Goal: Task Accomplishment & Management: Use online tool/utility

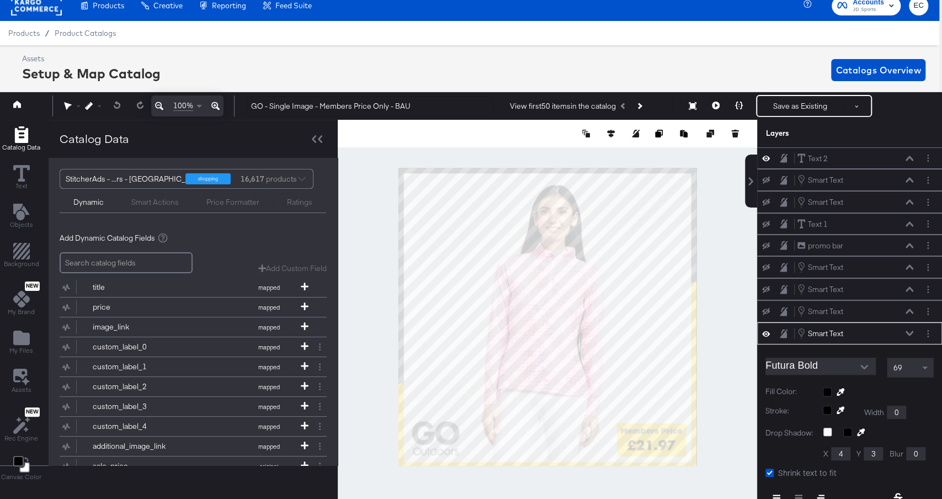
scroll to position [156, 0]
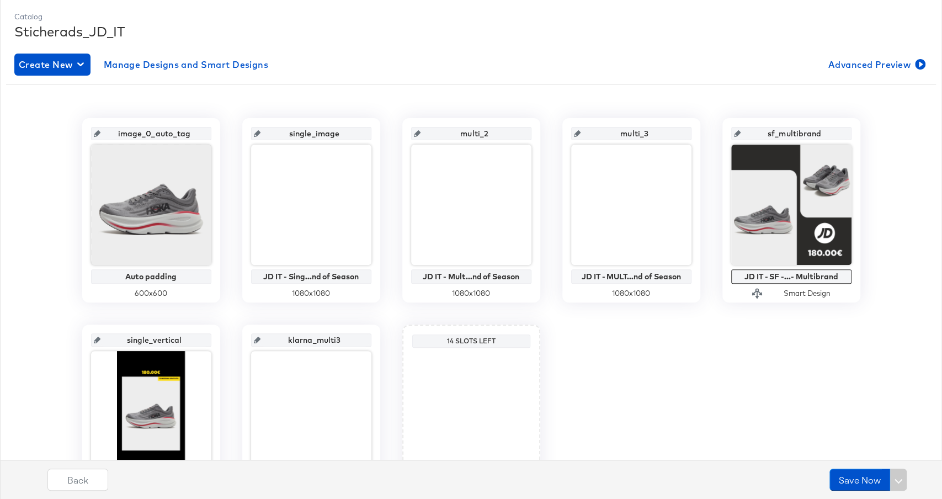
scroll to position [145, 0]
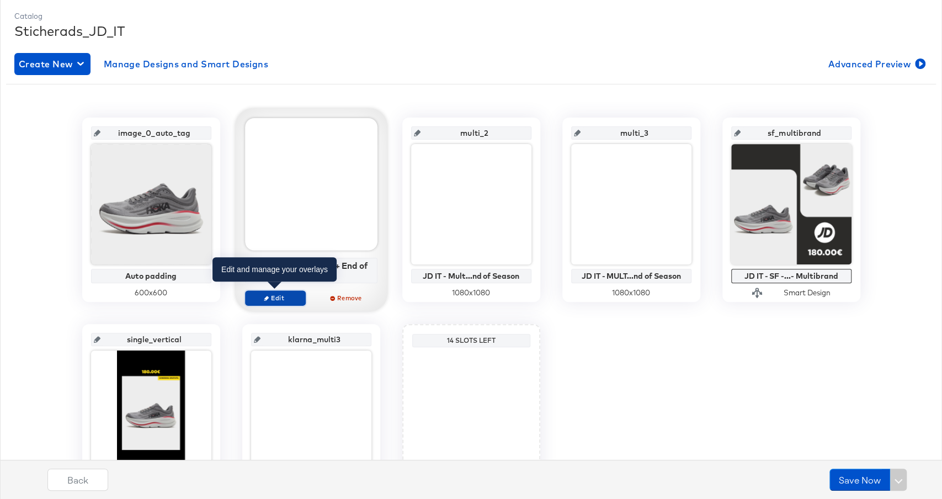
click at [274, 296] on span "Edit" at bounding box center [274, 298] width 51 height 8
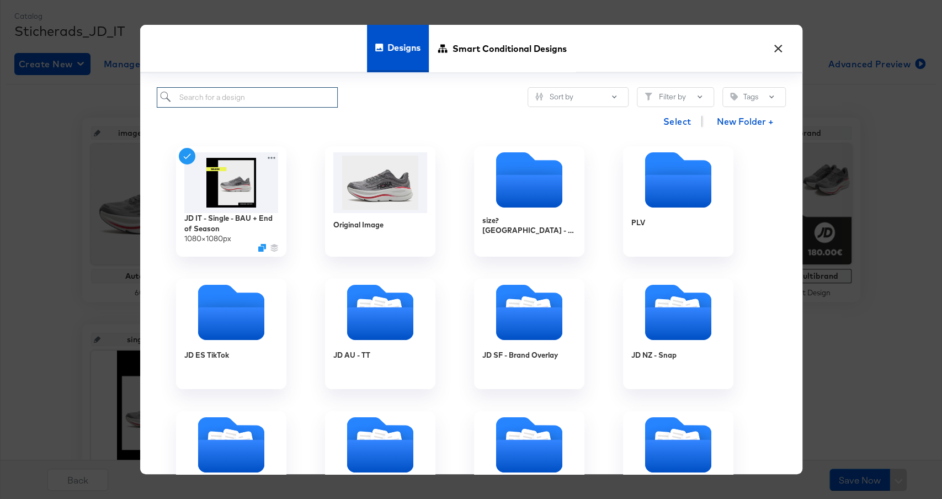
click at [309, 88] on input "search" at bounding box center [248, 97] width 182 height 20
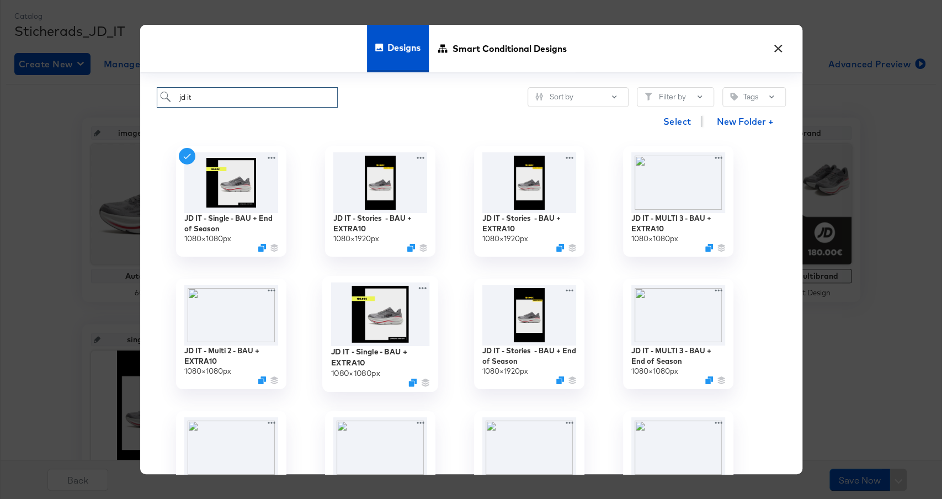
type input "jd it"
click at [365, 328] on img at bounding box center [380, 315] width 99 height 64
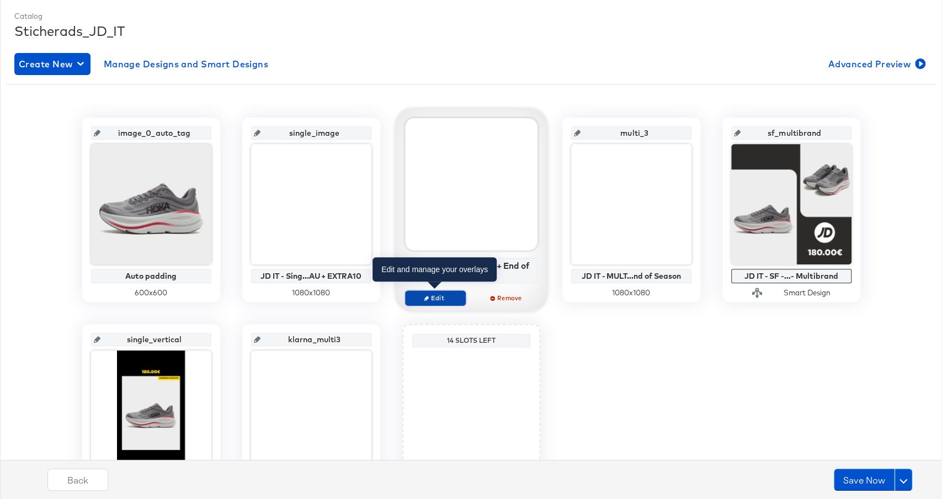
click at [451, 299] on span "Edit" at bounding box center [434, 298] width 51 height 8
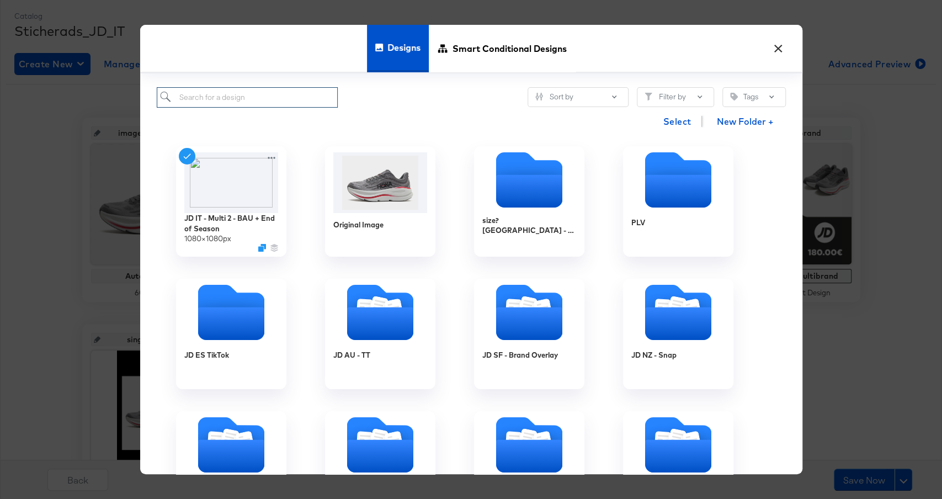
click at [259, 97] on input "search" at bounding box center [248, 97] width 182 height 20
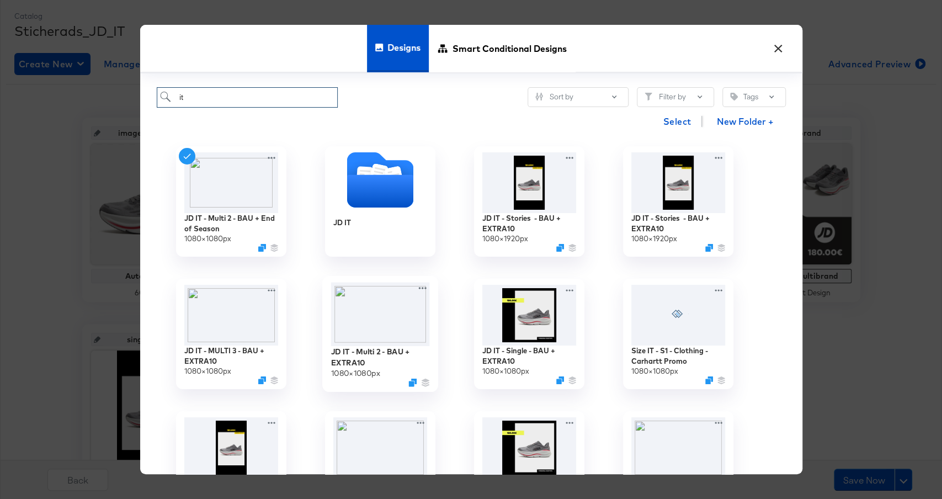
type input "it"
click at [378, 322] on img at bounding box center [380, 315] width 99 height 64
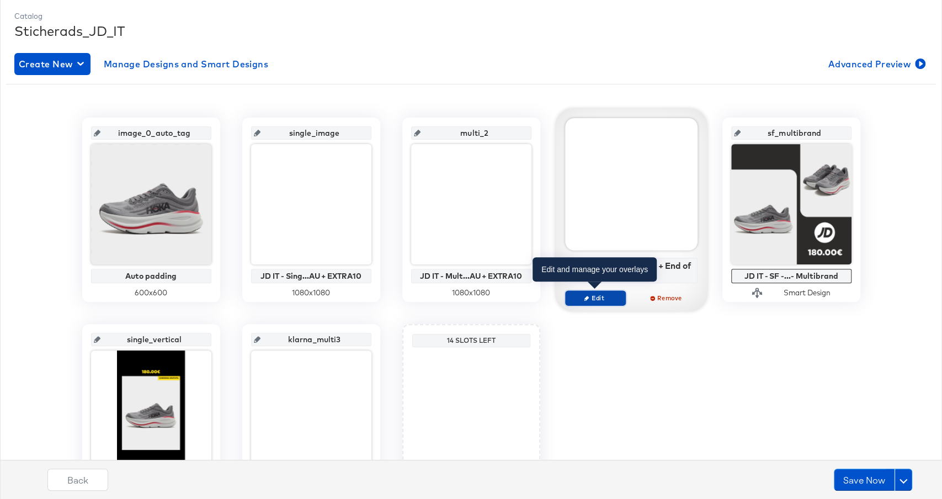
click at [600, 297] on span "Edit" at bounding box center [594, 298] width 51 height 8
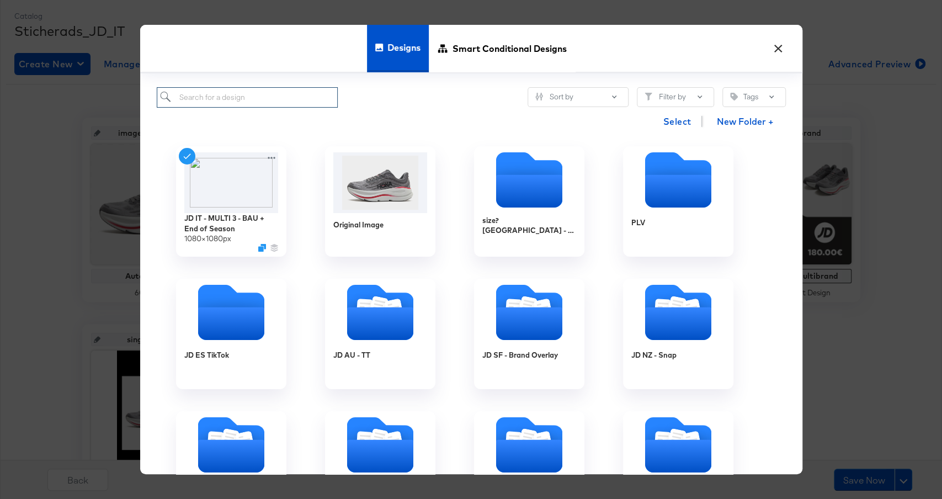
click at [264, 93] on input "search" at bounding box center [248, 97] width 182 height 20
type input "it"
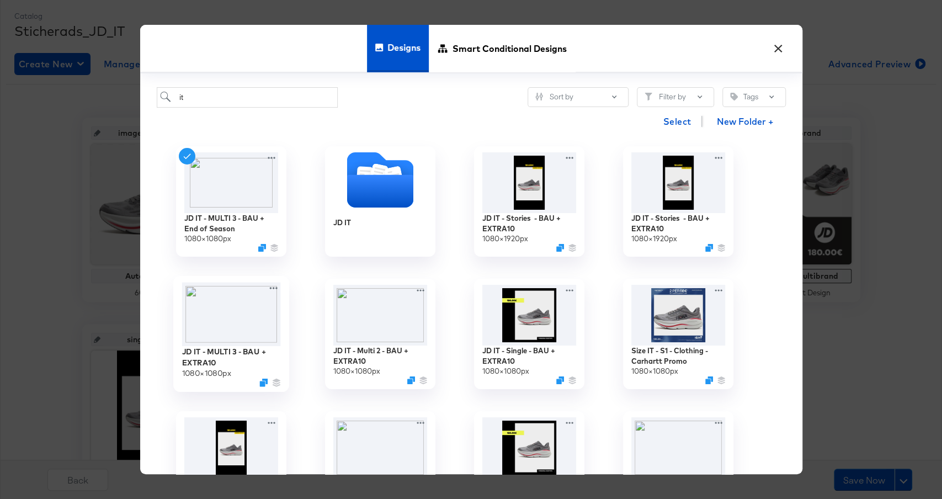
click at [238, 332] on img at bounding box center [231, 315] width 99 height 64
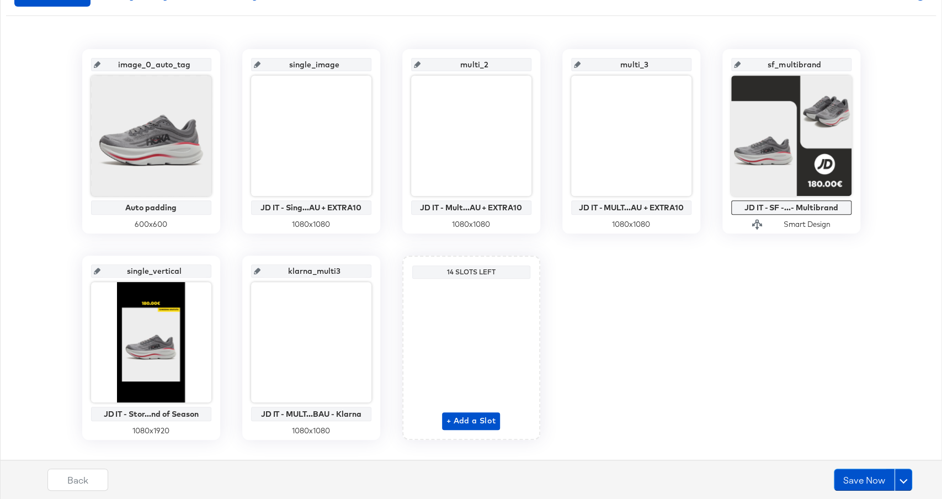
scroll to position [233, 0]
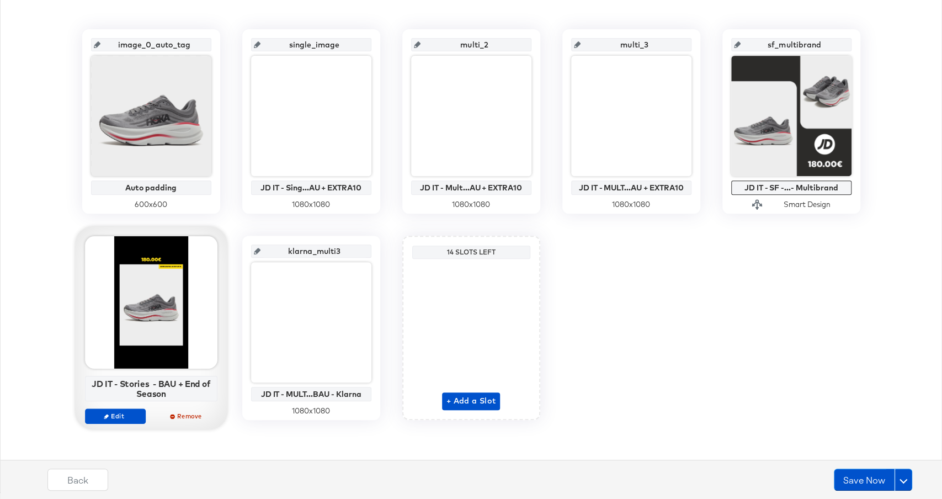
click at [121, 423] on div "Edit Remove" at bounding box center [151, 420] width 132 height 25
click at [121, 418] on span "Edit" at bounding box center [114, 416] width 51 height 8
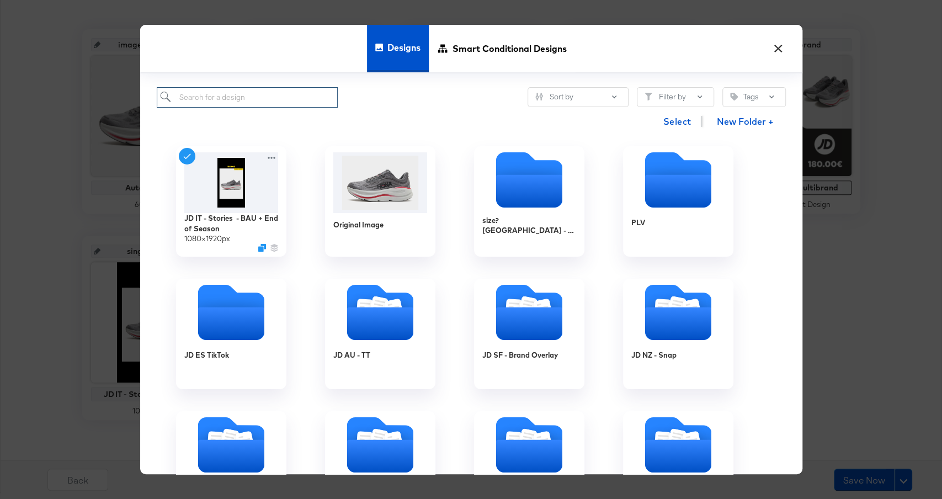
click at [322, 93] on input "search" at bounding box center [248, 97] width 182 height 20
type input "it"
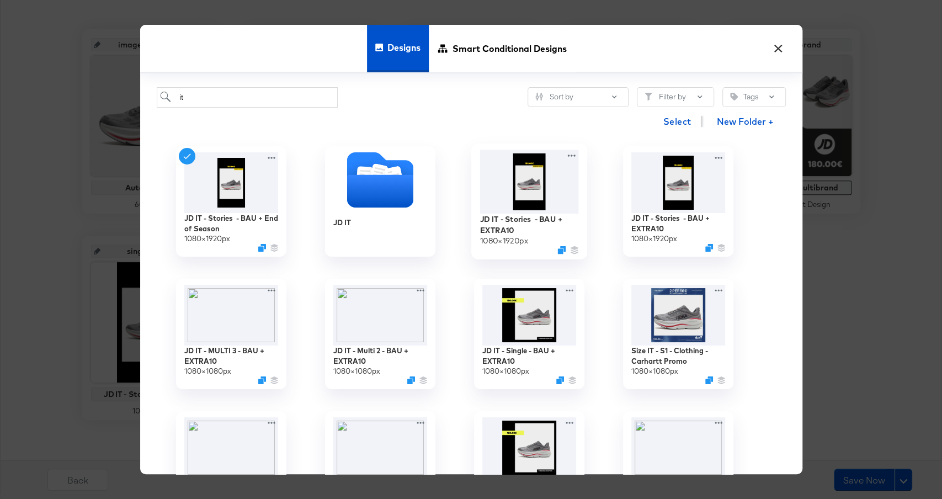
click at [545, 185] on img at bounding box center [529, 181] width 99 height 63
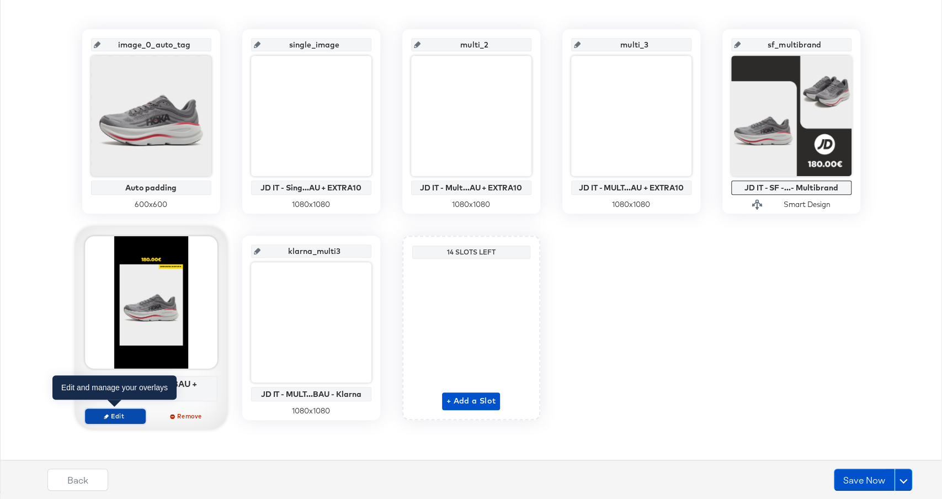
click at [109, 415] on span "Edit" at bounding box center [114, 416] width 51 height 8
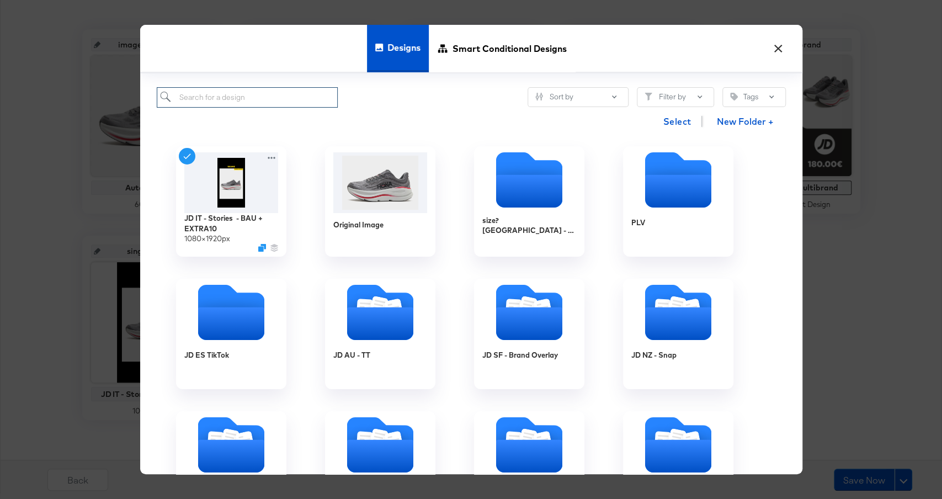
click at [301, 99] on input "search" at bounding box center [248, 97] width 182 height 20
type input "o"
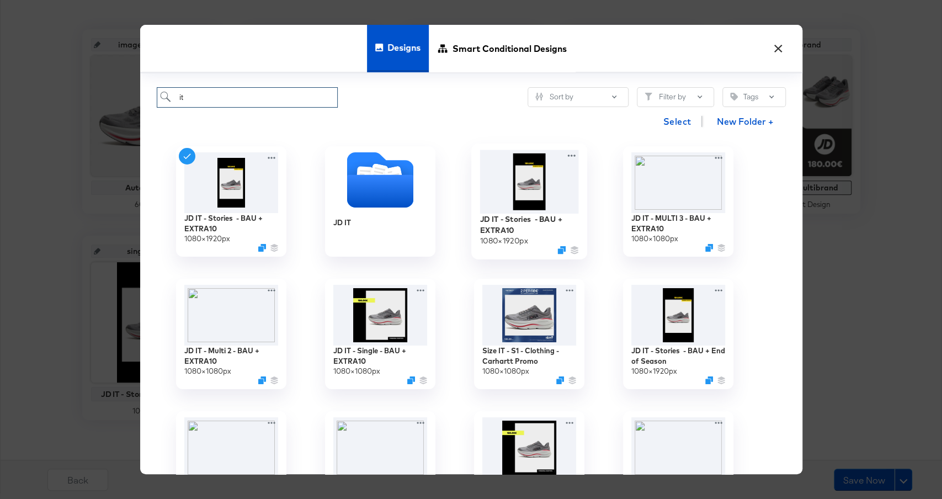
type input "it"
click at [526, 182] on img at bounding box center [529, 181] width 99 height 63
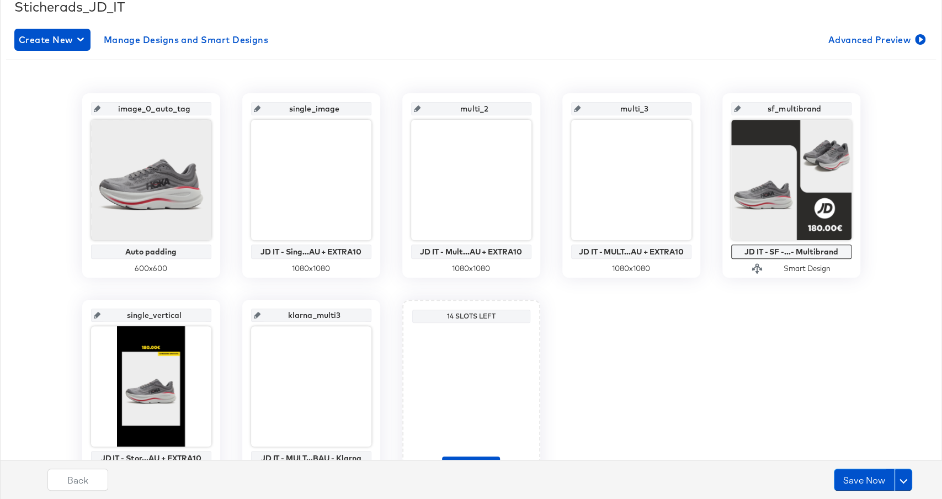
scroll to position [164, 0]
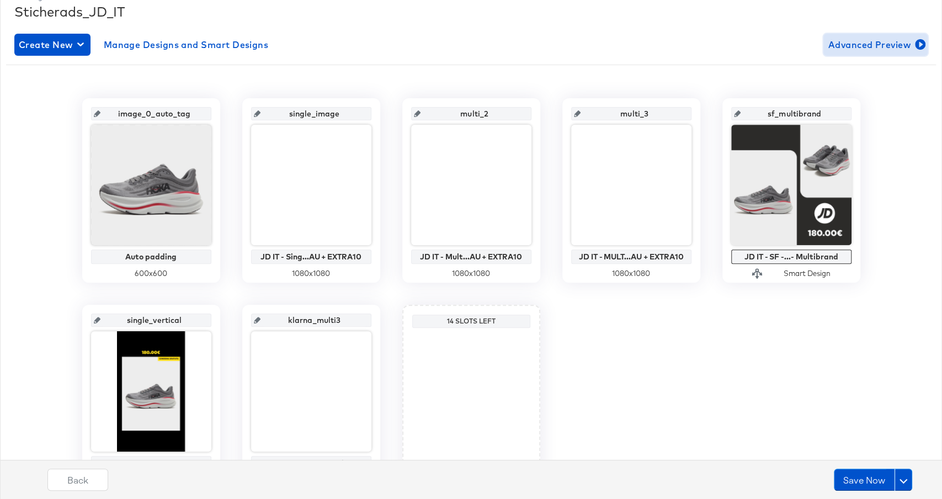
click at [866, 42] on span "Advanced Preview" at bounding box center [875, 44] width 95 height 15
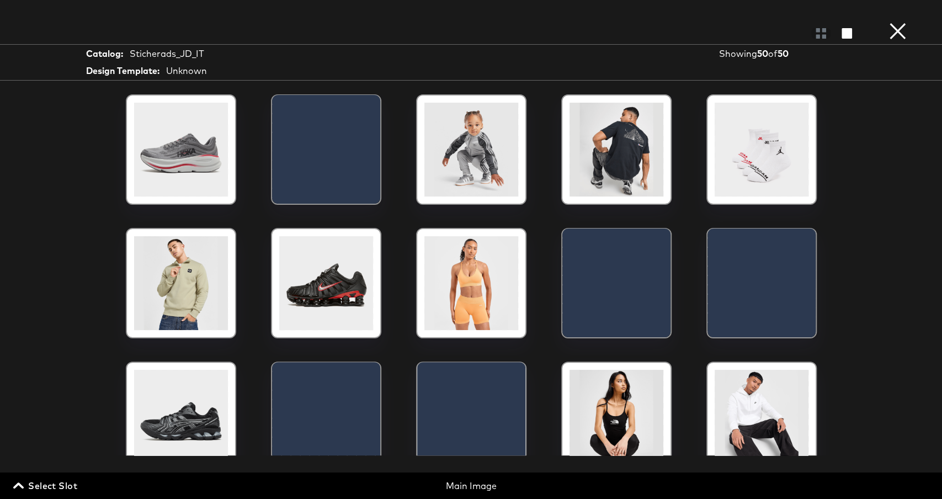
click at [60, 486] on span "Select Slot" at bounding box center [46, 485] width 62 height 15
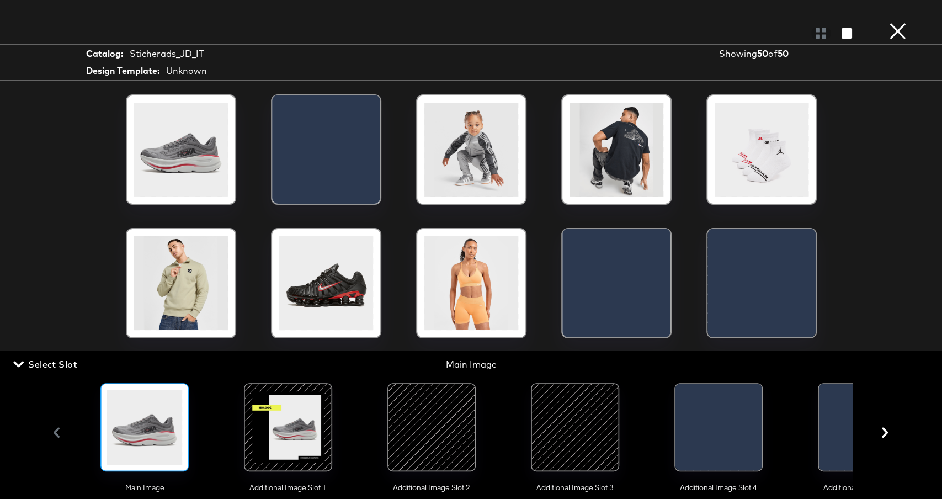
click at [290, 439] on div at bounding box center [288, 427] width 75 height 75
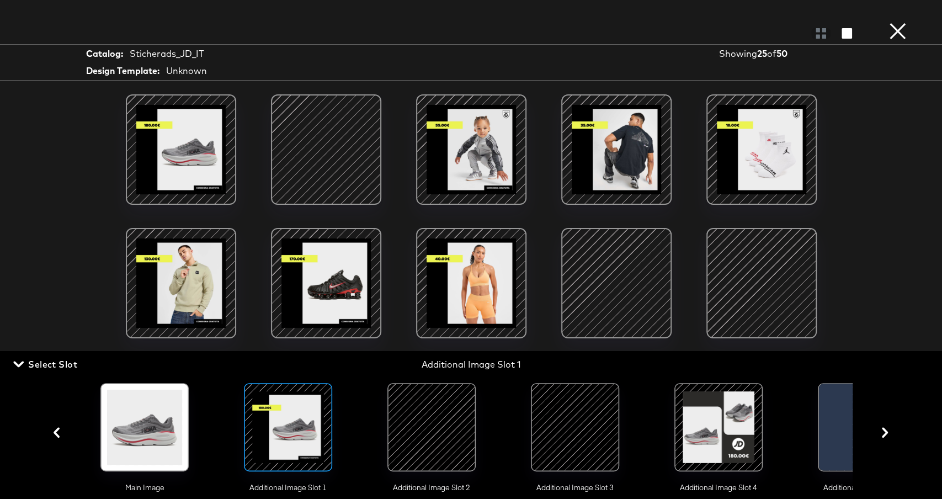
click at [354, 155] on div at bounding box center [326, 150] width 94 height 94
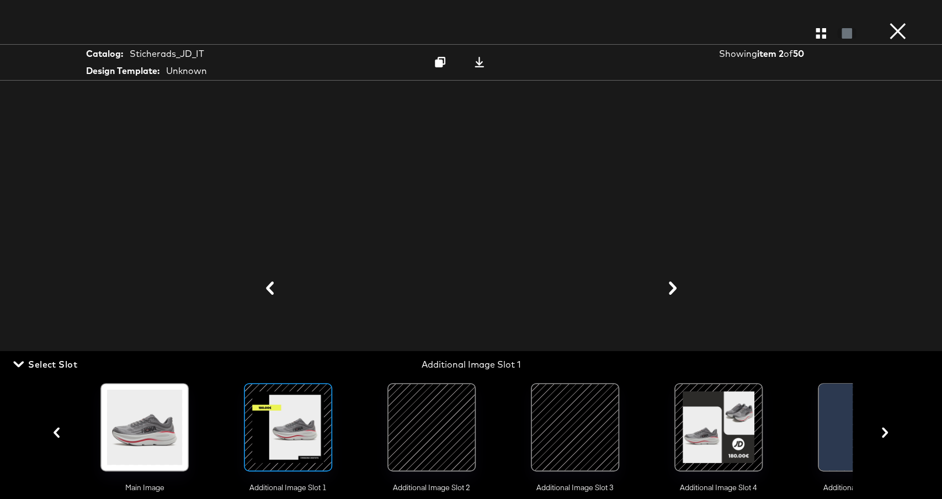
click at [749, 220] on div at bounding box center [471, 288] width 828 height 388
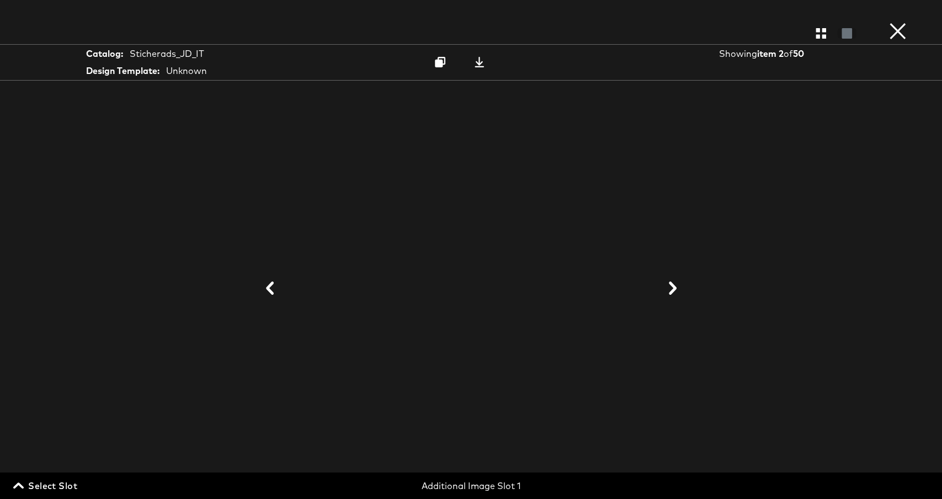
click at [67, 486] on span "Select Slot" at bounding box center [46, 485] width 62 height 15
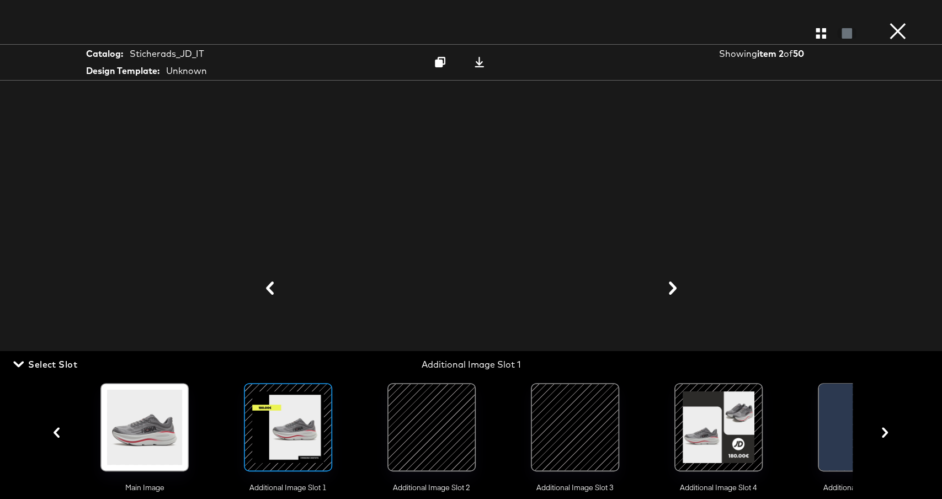
click at [443, 464] on div at bounding box center [431, 426] width 73 height 77
click at [819, 36] on icon "button" at bounding box center [821, 33] width 10 height 10
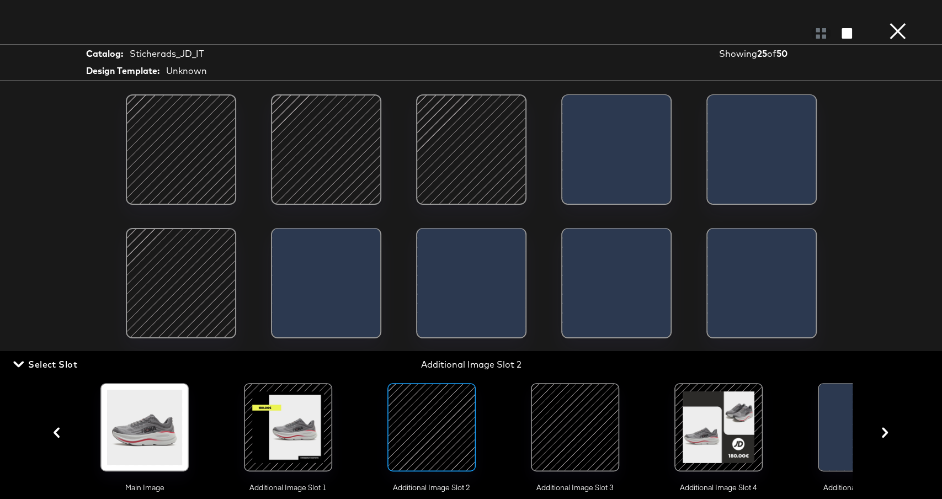
click at [337, 158] on div at bounding box center [326, 150] width 94 height 94
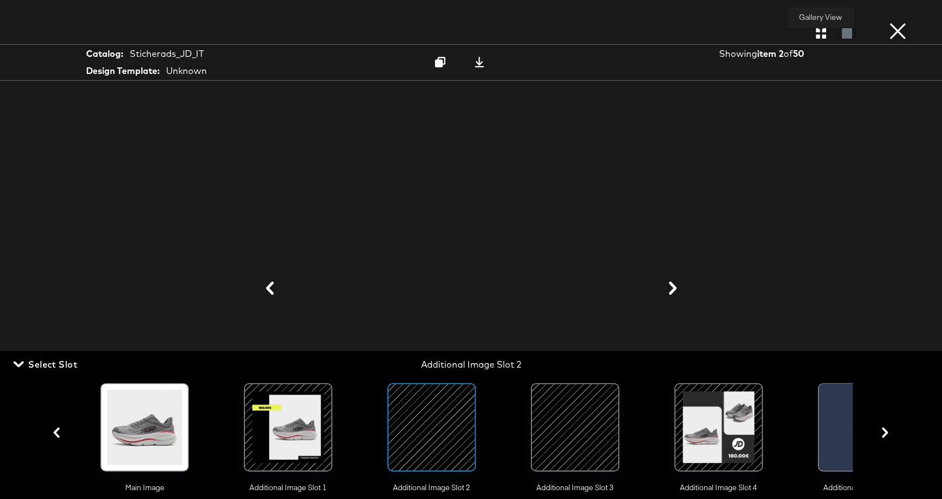
click at [824, 34] on icon "button" at bounding box center [821, 33] width 10 height 10
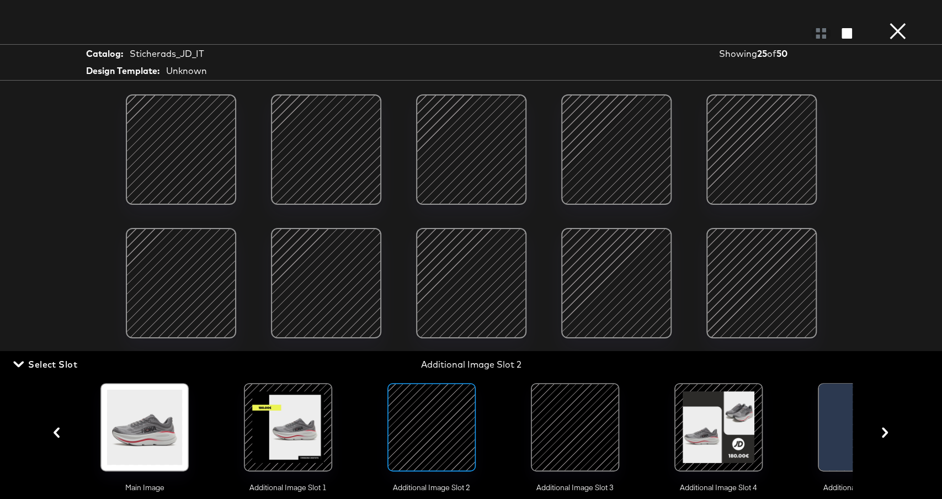
click at [592, 423] on div at bounding box center [574, 427] width 75 height 75
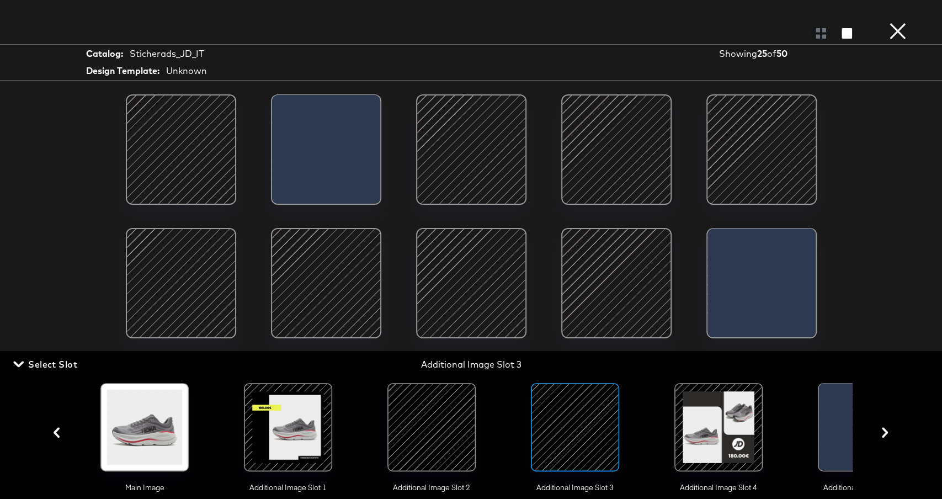
click at [332, 150] on div at bounding box center [302, 153] width 60 height 116
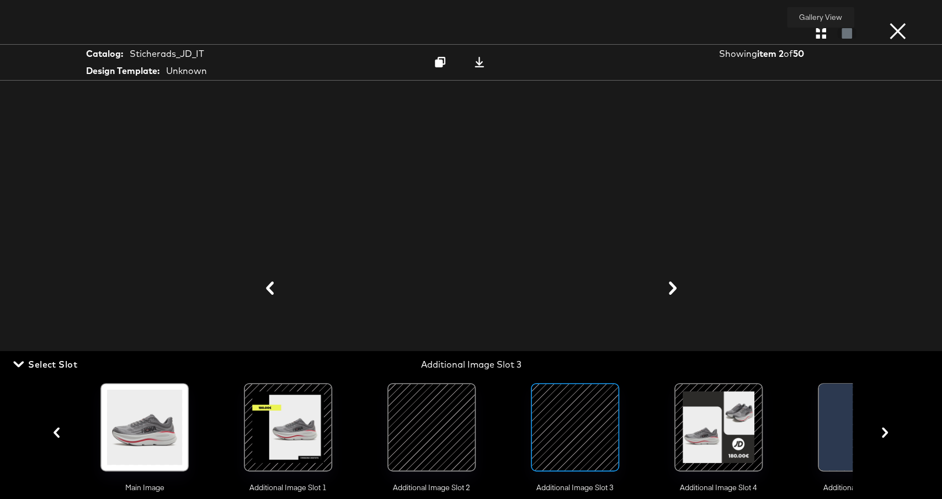
click at [823, 32] on icon "button" at bounding box center [821, 33] width 10 height 10
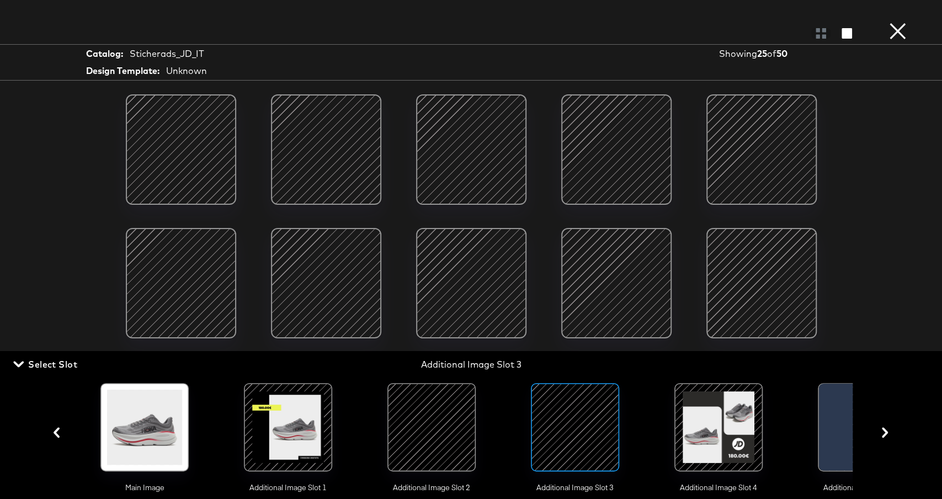
click at [831, 435] on div at bounding box center [862, 429] width 87 height 93
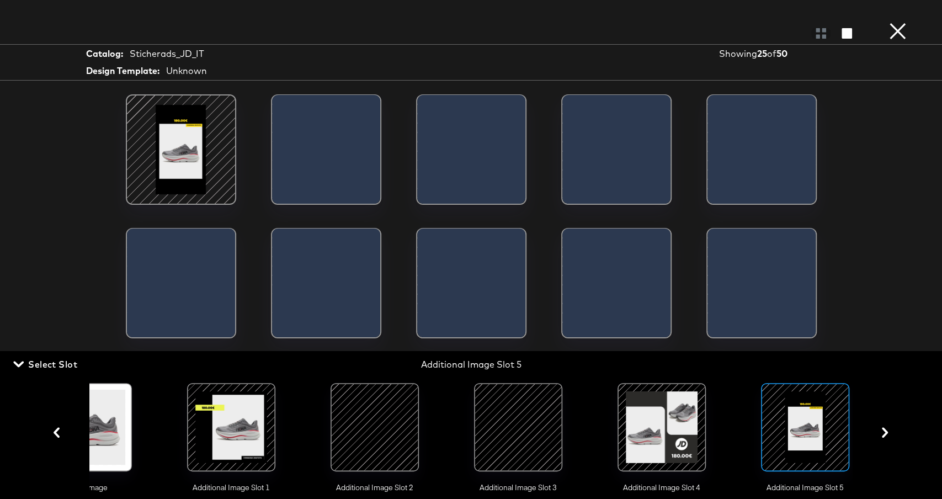
scroll to position [0, 65]
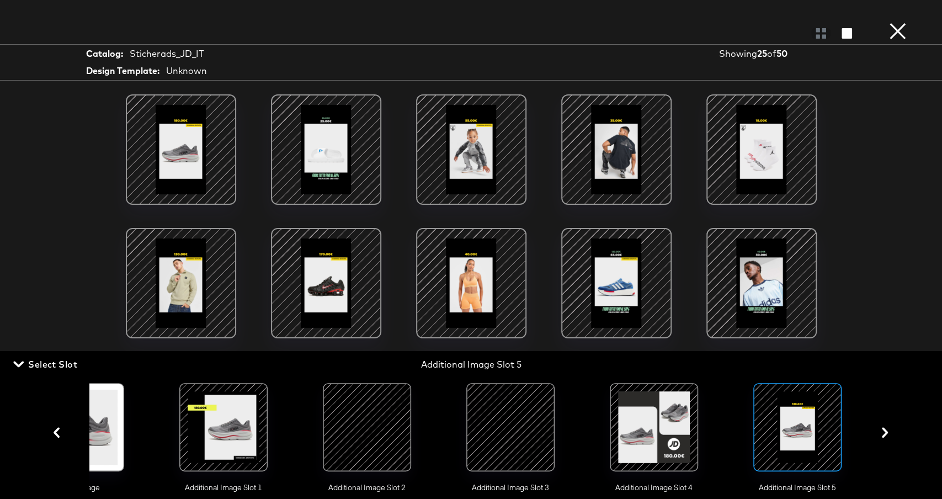
click at [368, 158] on div at bounding box center [326, 150] width 94 height 94
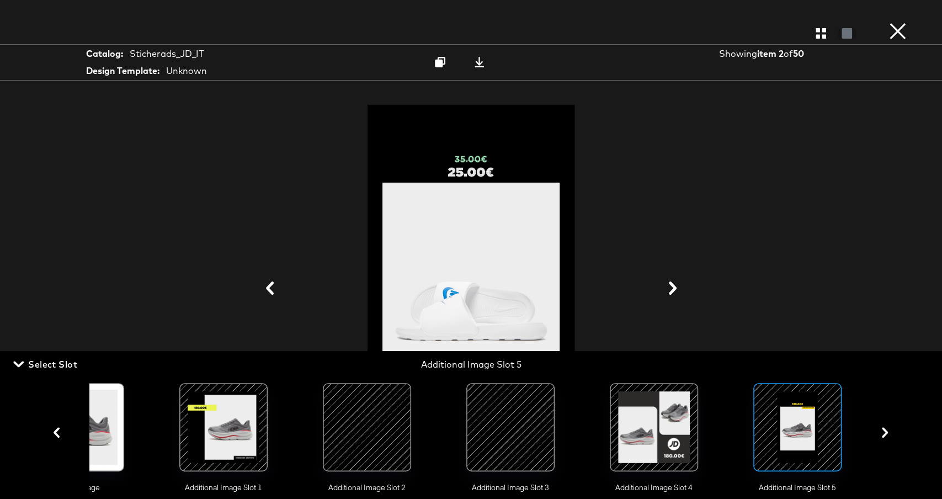
click at [742, 175] on div at bounding box center [471, 288] width 828 height 388
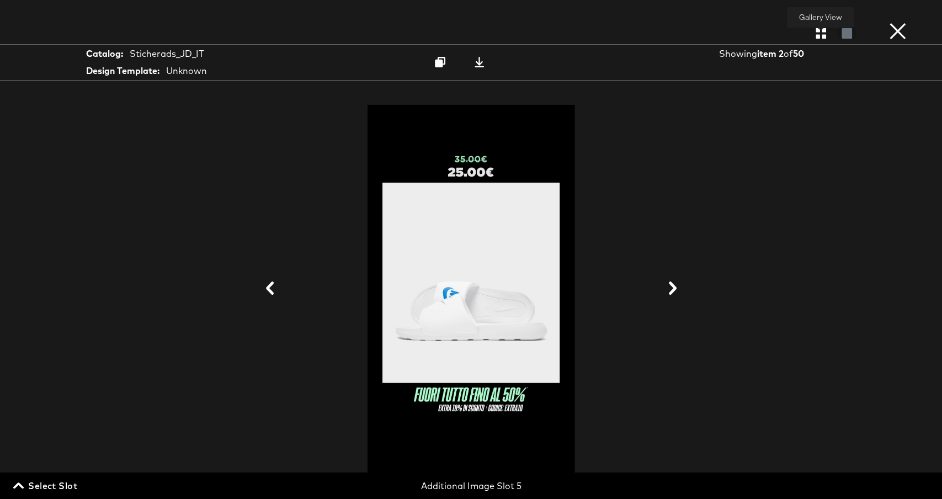
click at [818, 32] on icon "button" at bounding box center [821, 33] width 10 height 10
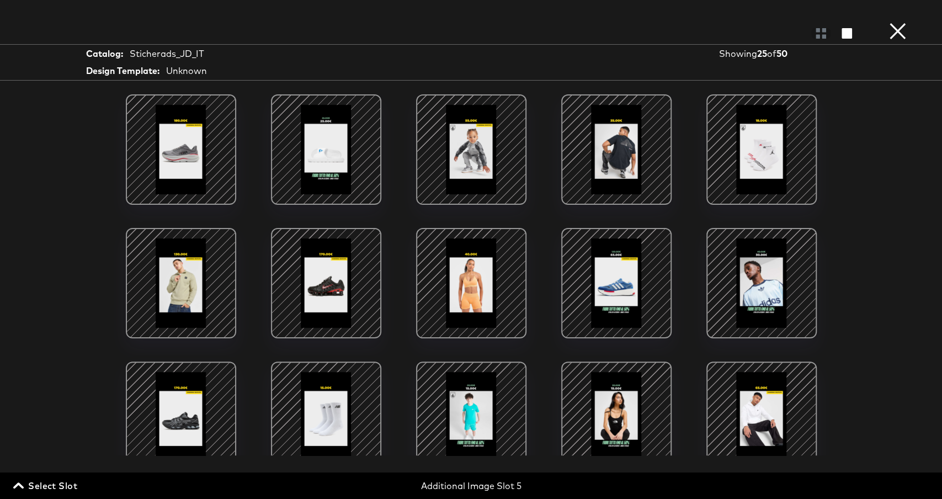
click at [894, 22] on button "×" at bounding box center [898, 11] width 22 height 22
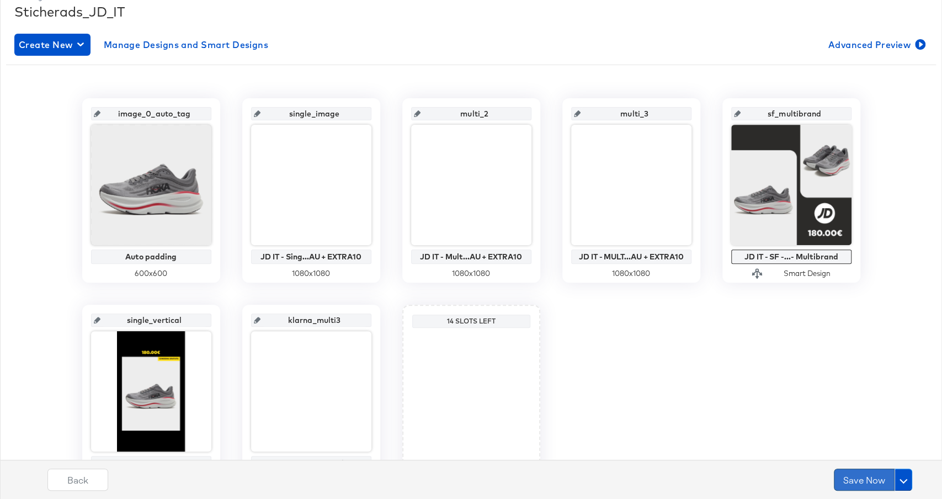
click at [879, 472] on button "Save Now" at bounding box center [864, 479] width 61 height 22
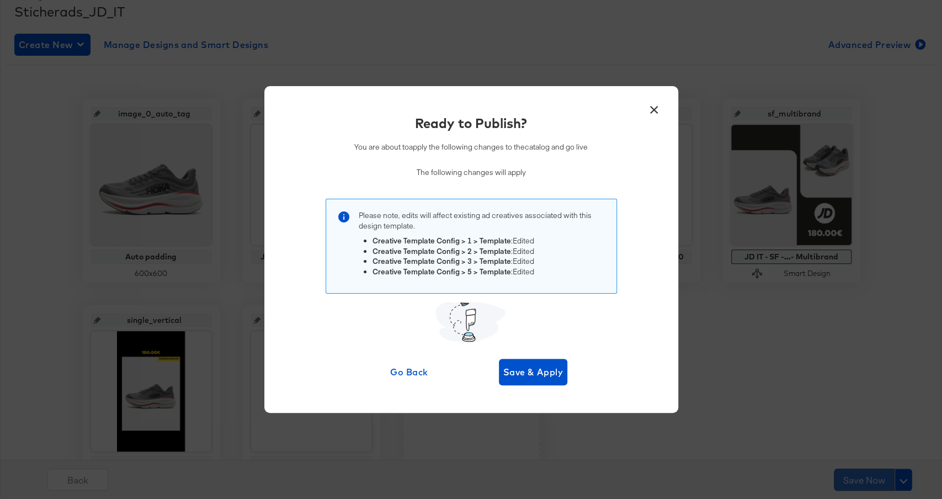
scroll to position [0, 0]
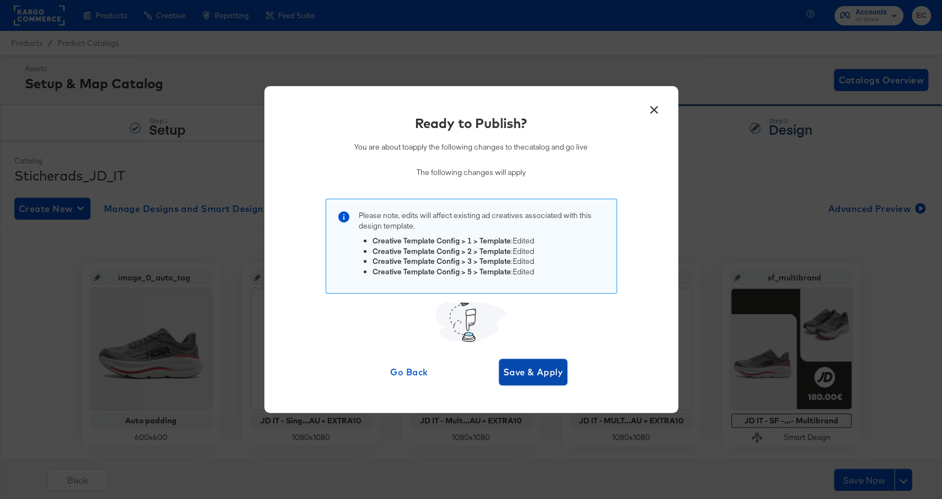
click at [550, 375] on span "Save & Apply" at bounding box center [533, 371] width 60 height 15
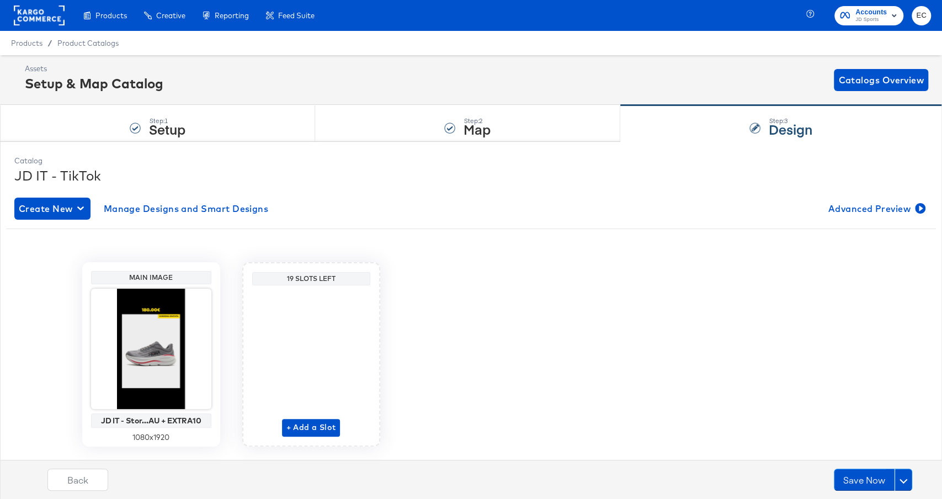
scroll to position [26, 0]
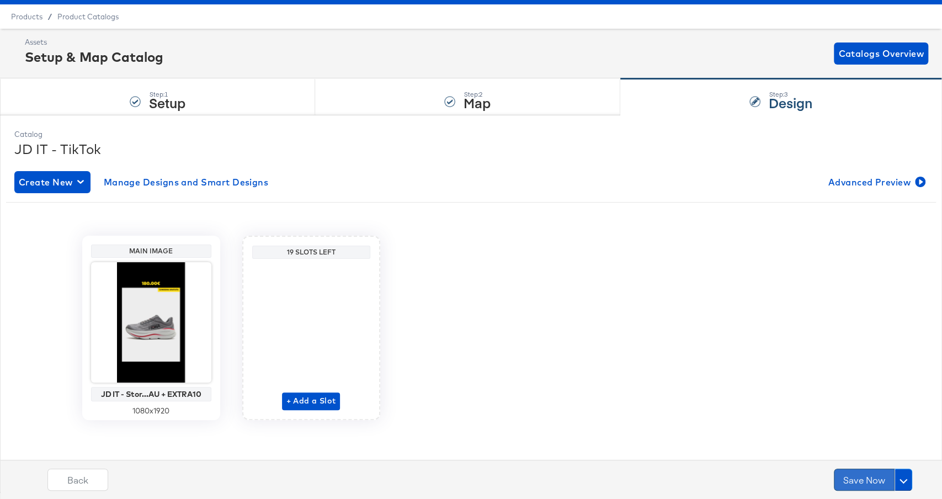
click at [860, 482] on button "Save Now" at bounding box center [864, 479] width 61 height 22
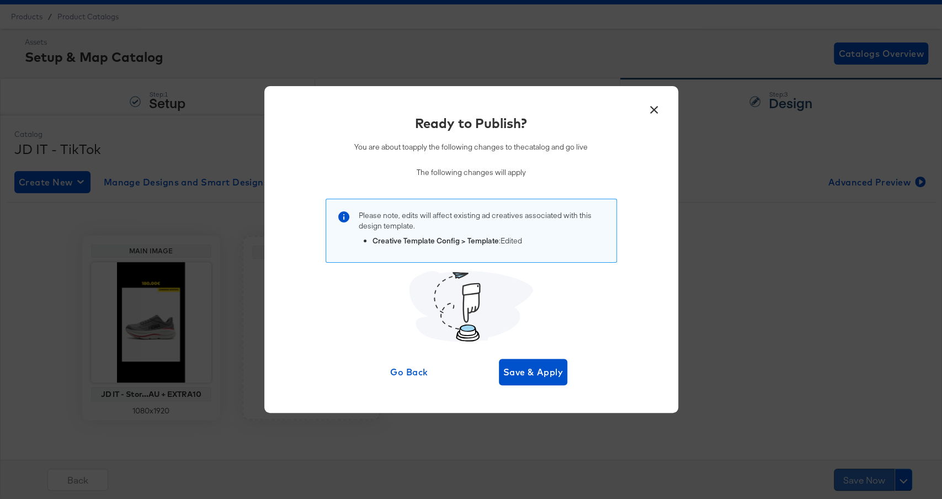
scroll to position [0, 0]
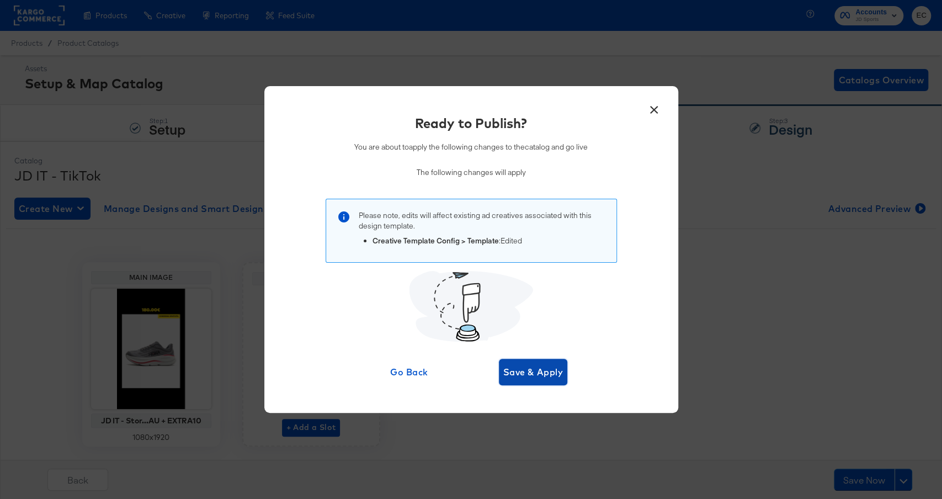
click at [534, 373] on span "Save & Apply" at bounding box center [533, 371] width 60 height 15
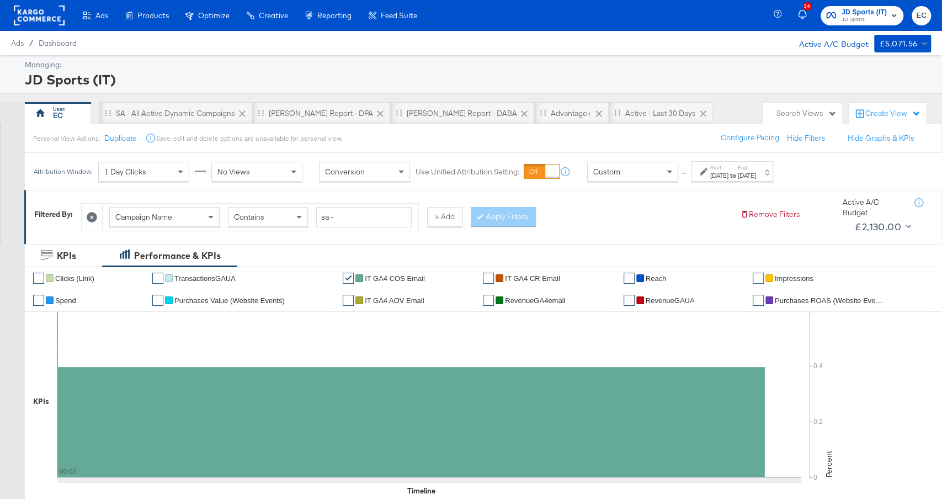
click at [728, 173] on div "[DATE]" at bounding box center [719, 175] width 18 height 9
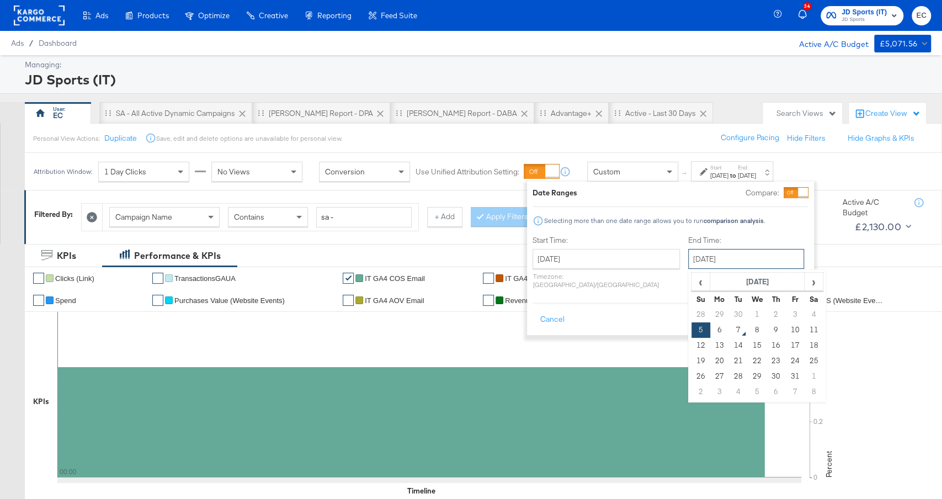
click at [707, 261] on input "[DATE]" at bounding box center [746, 259] width 116 height 20
click at [710, 328] on td "6" at bounding box center [719, 329] width 19 height 15
type input "[DATE]"
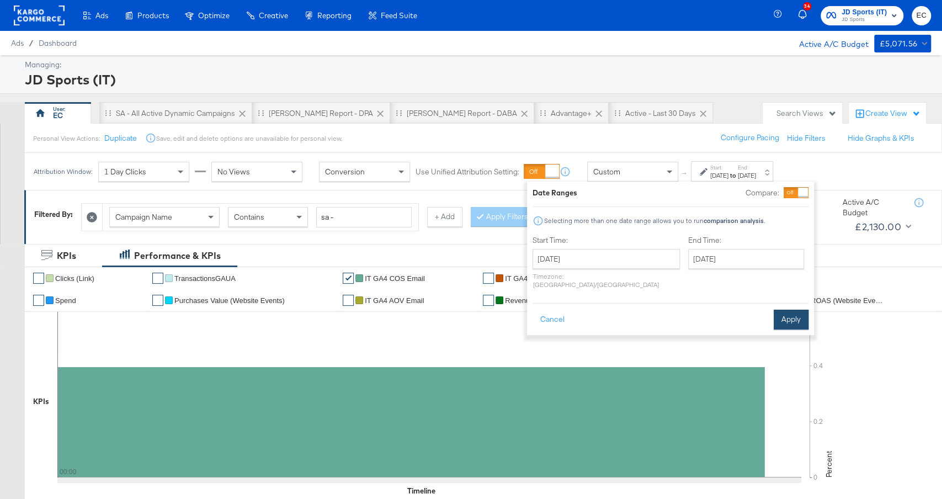
click at [791, 314] on button "Apply" at bounding box center [791, 320] width 35 height 20
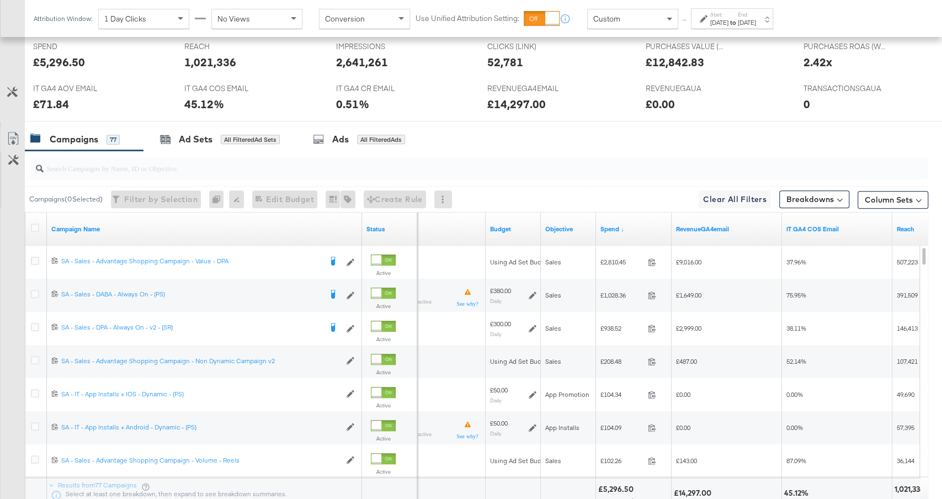
scroll to position [558, 0]
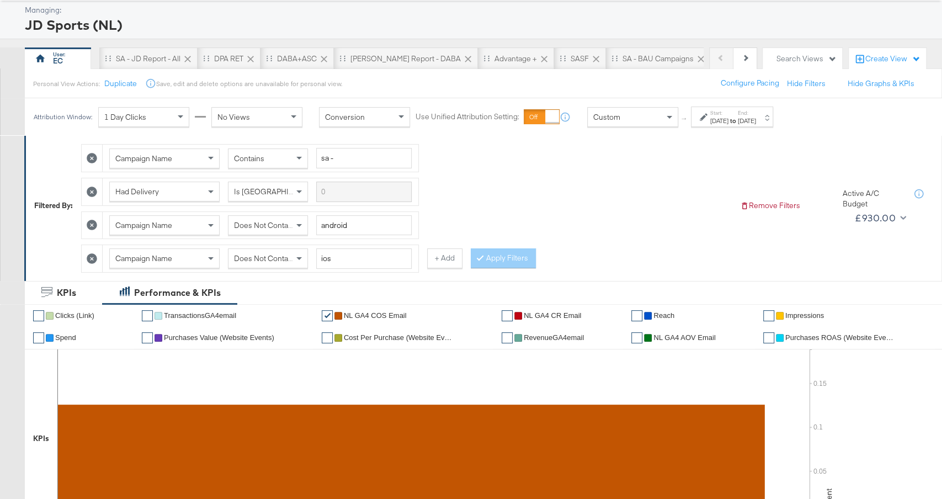
scroll to position [18, 0]
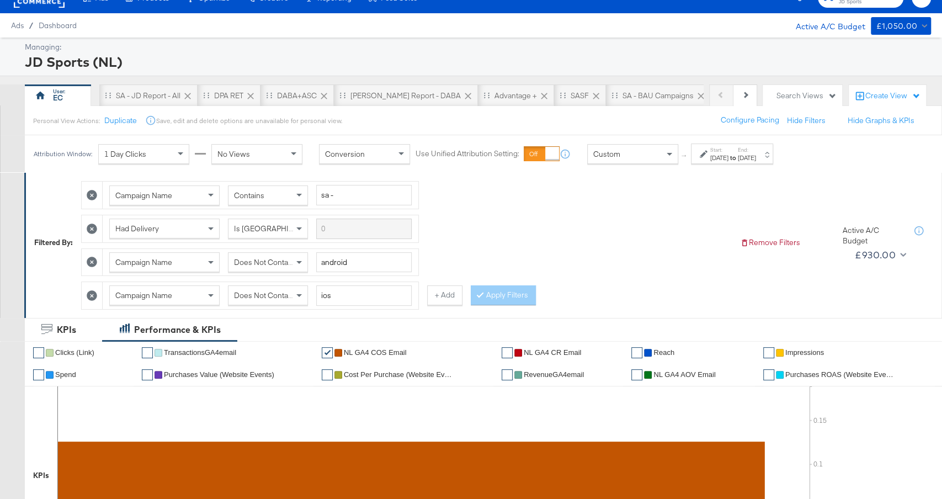
click at [727, 156] on div "[DATE]" at bounding box center [719, 157] width 18 height 9
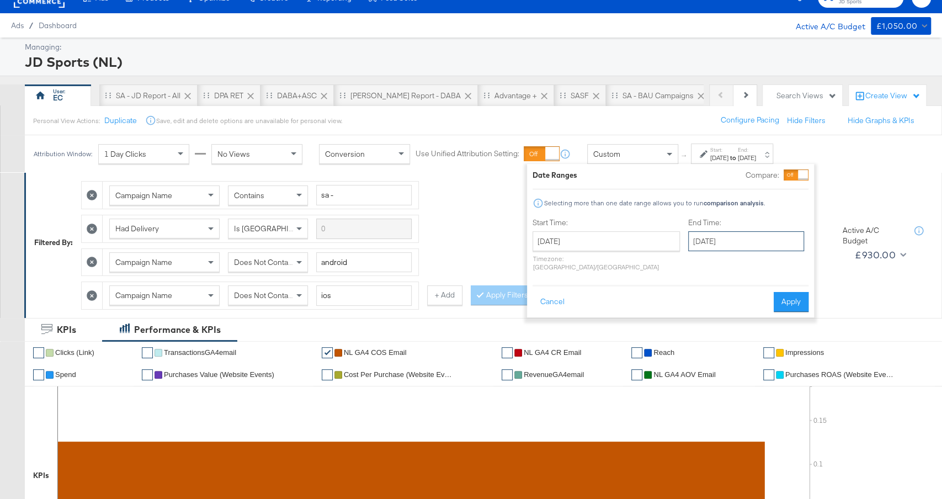
click at [702, 235] on input "[DATE]" at bounding box center [746, 241] width 116 height 20
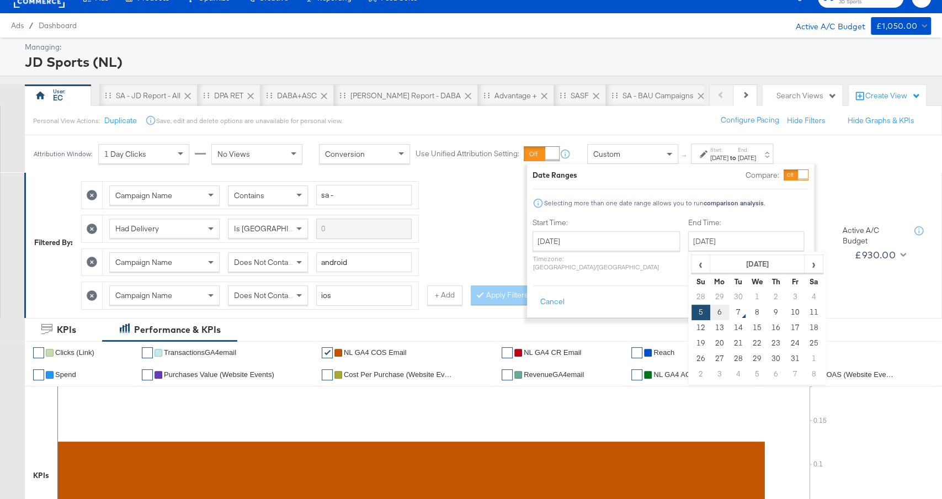
click at [710, 313] on td "6" at bounding box center [719, 312] width 19 height 15
type input "[DATE]"
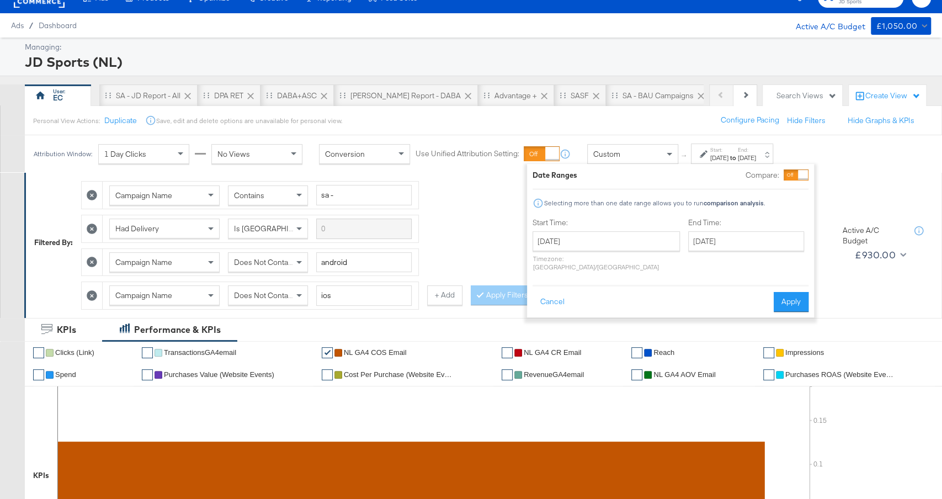
click at [801, 295] on button "Apply" at bounding box center [791, 302] width 35 height 20
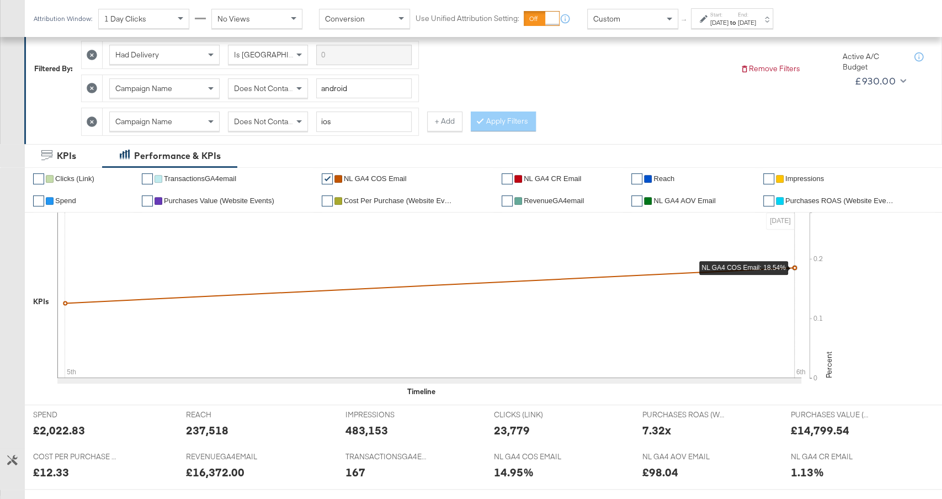
scroll to position [231, 0]
